Goal: Transaction & Acquisition: Purchase product/service

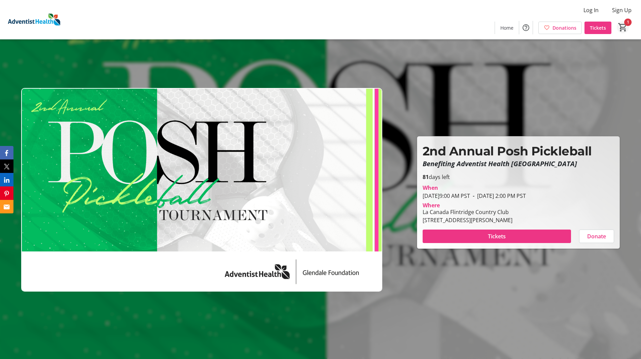
click at [624, 27] on mat-icon "1" at bounding box center [623, 27] width 10 height 10
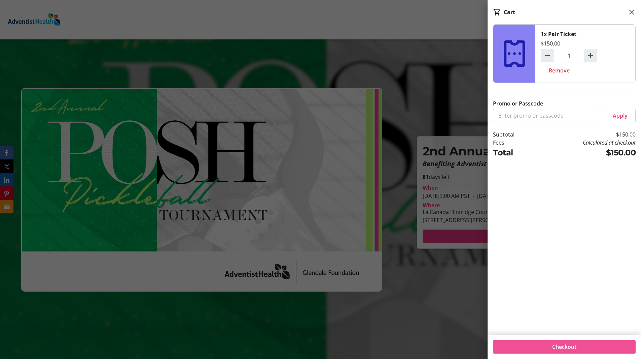
click at [580, 345] on span at bounding box center [564, 346] width 143 height 16
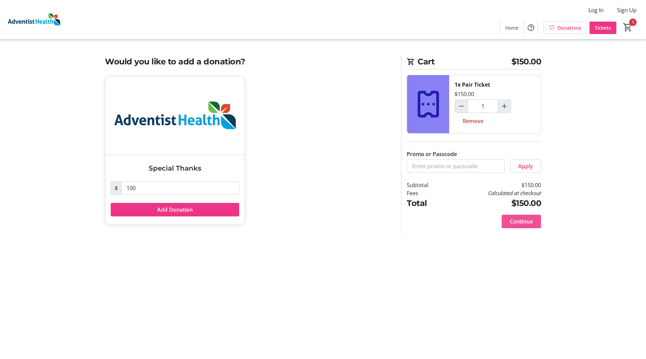
click at [520, 218] on span "Continue" at bounding box center [521, 221] width 23 height 8
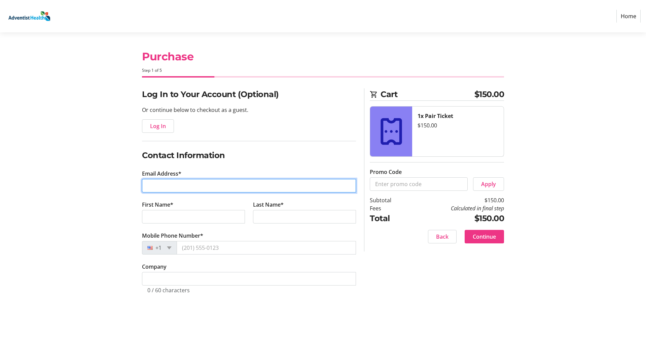
click at [212, 188] on input "Email Address*" at bounding box center [249, 185] width 214 height 13
type input "[EMAIL_ADDRESS][DOMAIN_NAME]"
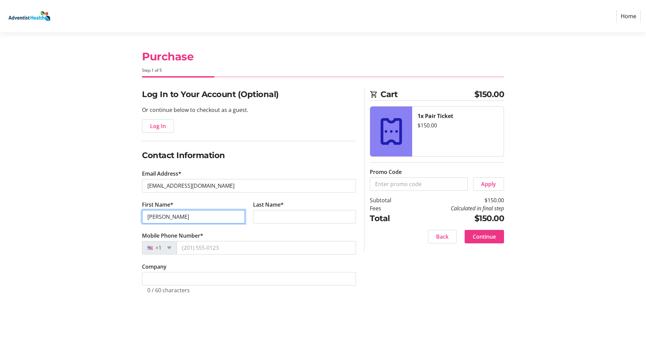
type input "[PERSON_NAME]"
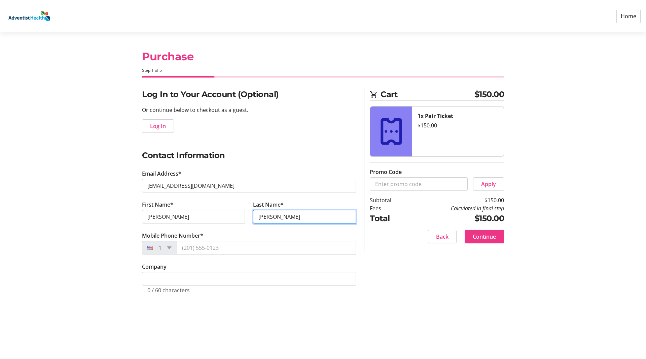
type input "[PERSON_NAME]"
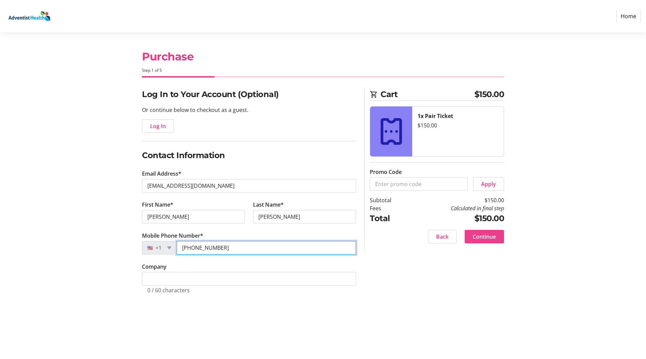
type input "[PHONE_NUMBER]"
click at [487, 235] on span "Continue" at bounding box center [484, 236] width 23 height 8
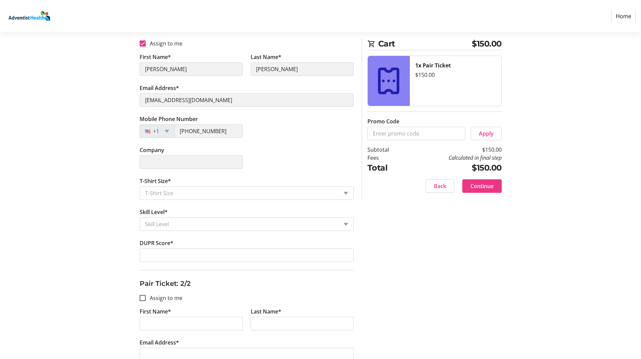
scroll to position [135, 0]
click at [349, 191] on div "T-Shirt Size" at bounding box center [247, 191] width 214 height 13
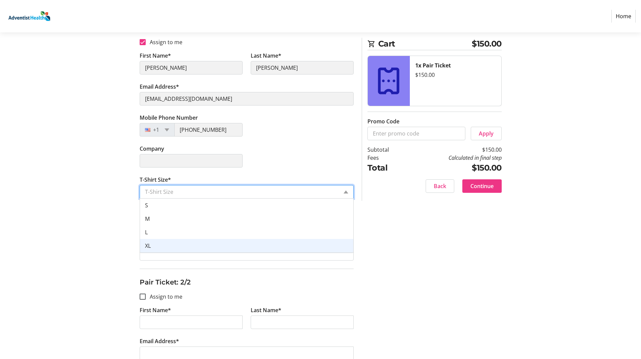
click at [244, 244] on div "XL" at bounding box center [246, 245] width 213 height 13
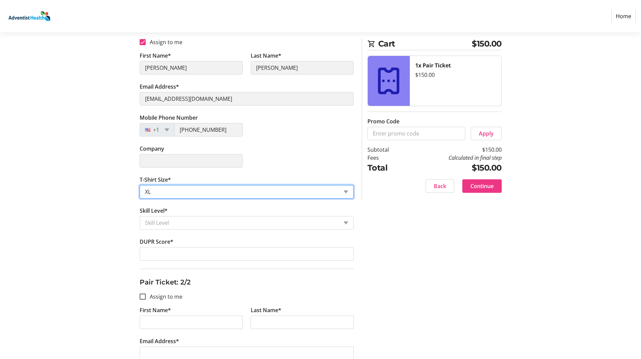
click at [346, 226] on div "Skill Level" at bounding box center [247, 222] width 214 height 13
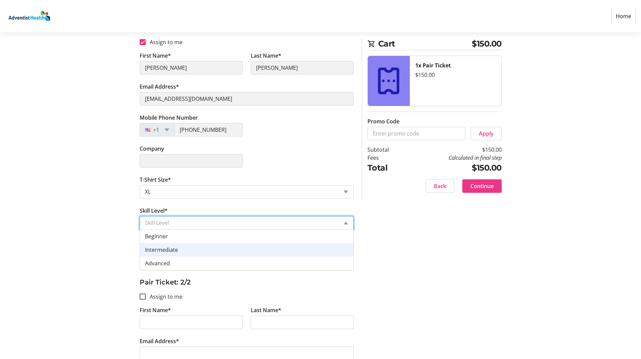
click at [225, 247] on div "Intermediate" at bounding box center [246, 249] width 213 height 13
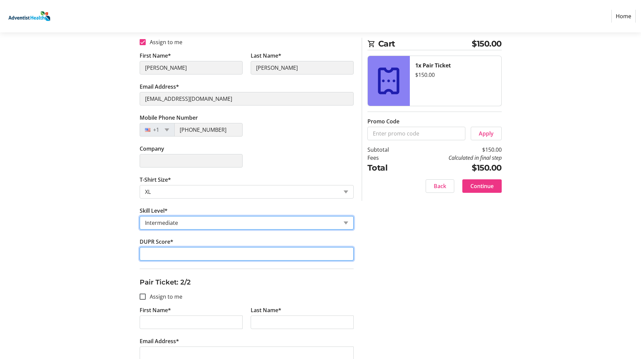
click at [222, 250] on input "DUPR Score*" at bounding box center [247, 253] width 214 height 13
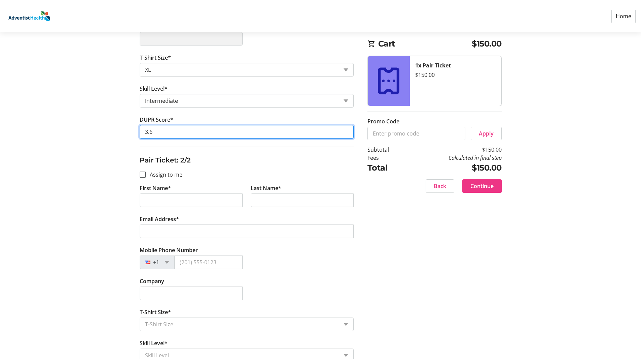
scroll to position [269, 0]
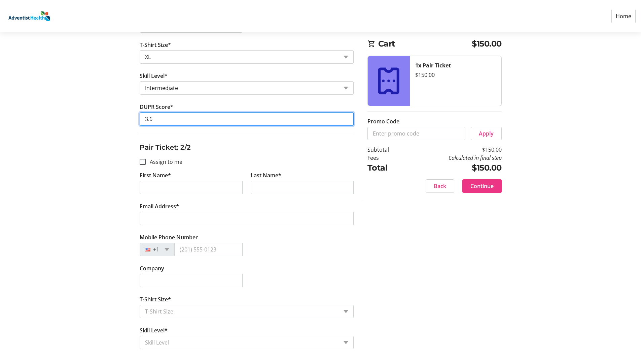
type input "3.6"
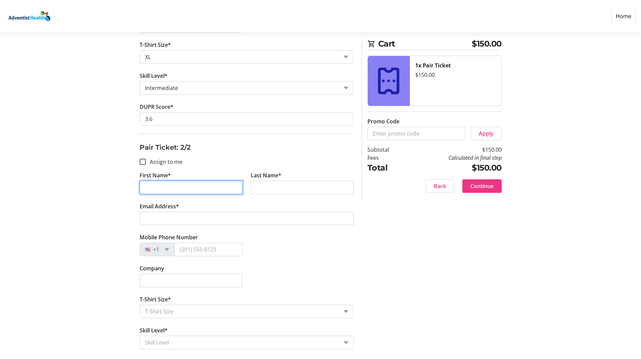
click at [149, 187] on input "First Name*" at bounding box center [191, 186] width 103 height 13
type input "[PERSON_NAME]"
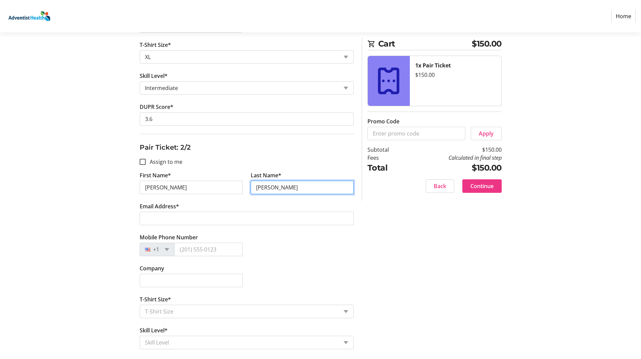
type input "[PERSON_NAME]"
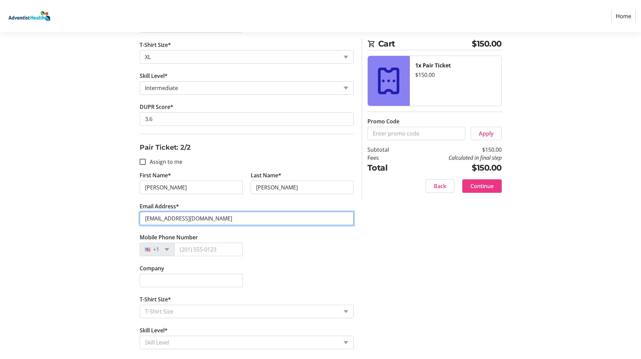
type input "[EMAIL_ADDRESS][DOMAIN_NAME]"
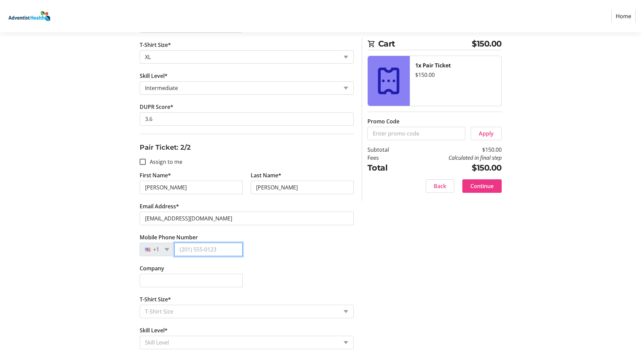
click at [184, 248] on input "Mobile Phone Number" at bounding box center [208, 248] width 68 height 13
type input "[PHONE_NUMBER]"
click at [183, 277] on input "Company" at bounding box center [191, 279] width 103 height 13
click at [269, 315] on div "T-Shirt Size" at bounding box center [239, 311] width 198 height 13
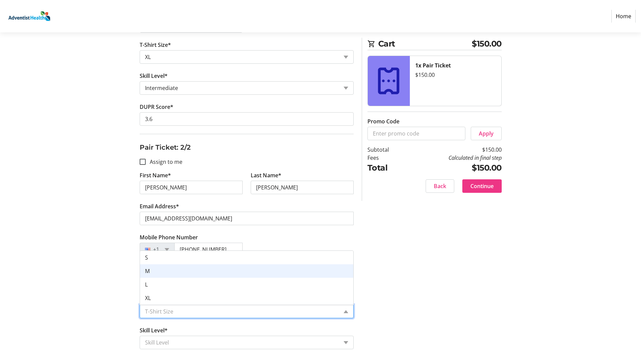
click at [211, 272] on div "M" at bounding box center [246, 270] width 213 height 13
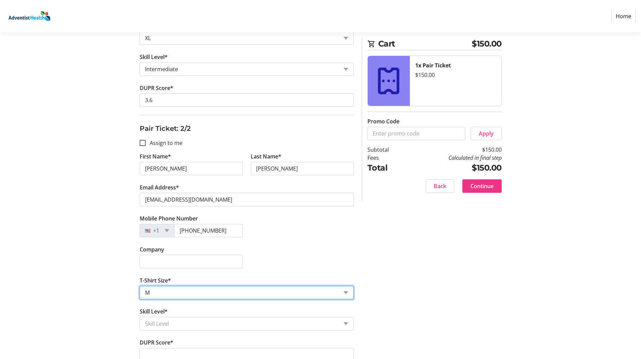
scroll to position [299, 0]
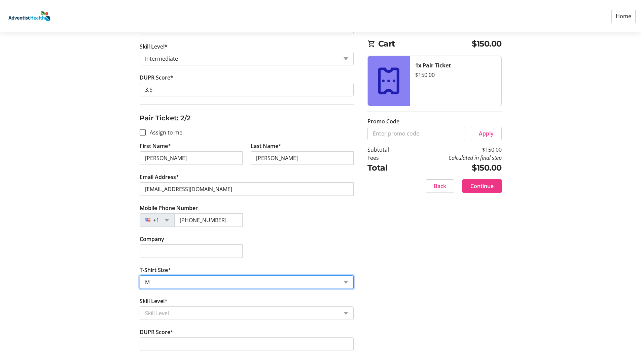
click at [249, 310] on input "Skill Level*" at bounding box center [241, 313] width 193 height 8
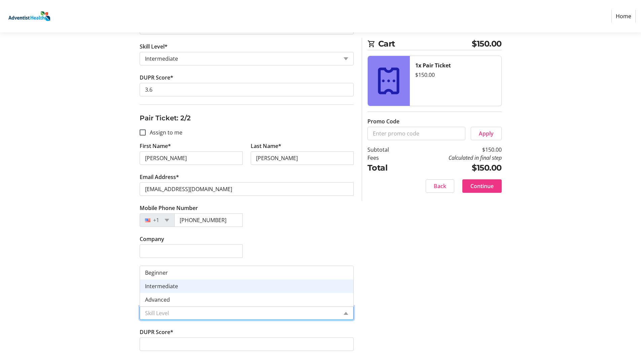
click at [189, 286] on div "Intermediate" at bounding box center [246, 285] width 213 height 13
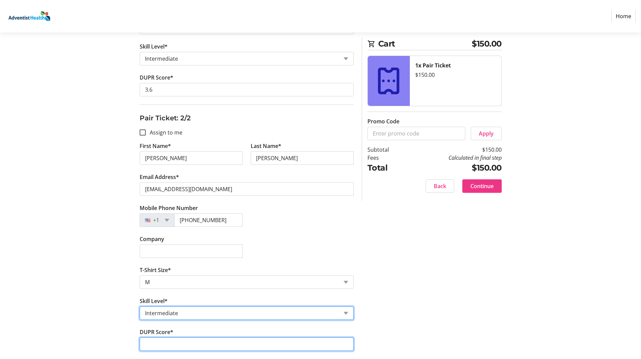
click at [160, 347] on input "DUPR Score*" at bounding box center [247, 343] width 214 height 13
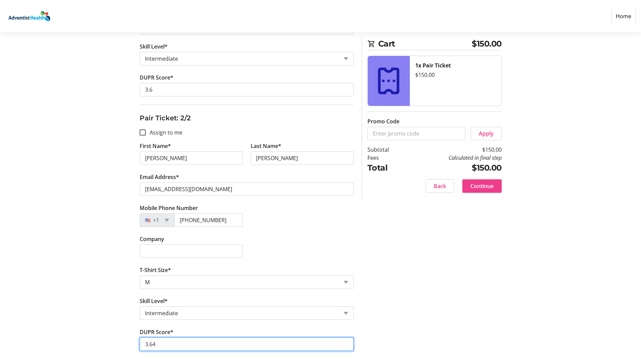
type input "3.64"
click at [483, 186] on span "Continue" at bounding box center [482, 186] width 23 height 8
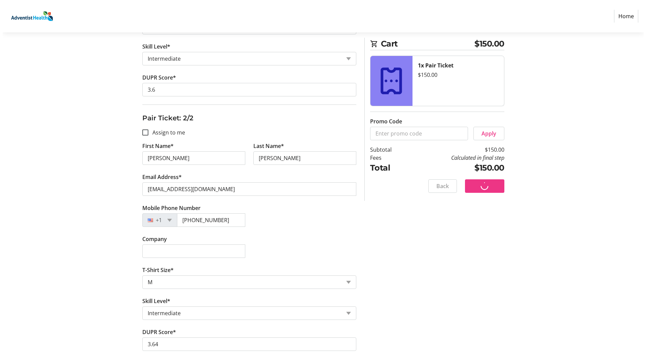
scroll to position [0, 0]
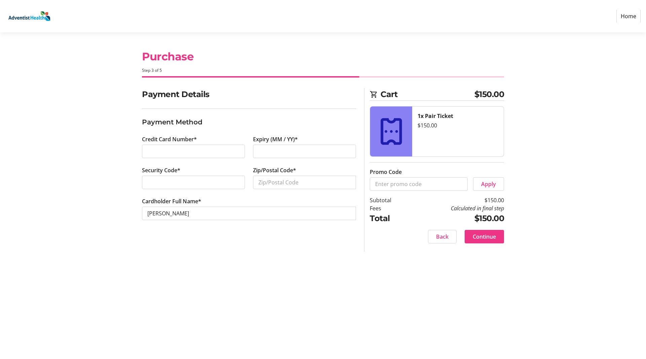
click at [157, 146] on div at bounding box center [193, 150] width 103 height 13
